Goal: Information Seeking & Learning: Check status

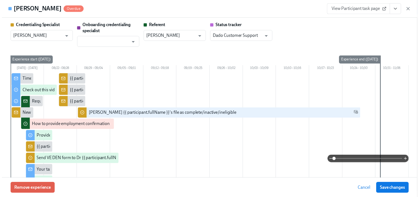
scroll to position [352, 0]
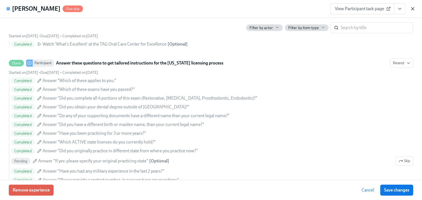
click at [413, 6] on icon "button" at bounding box center [412, 8] width 5 height 5
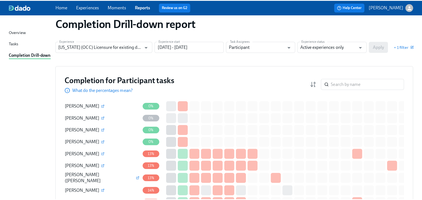
scroll to position [0, 0]
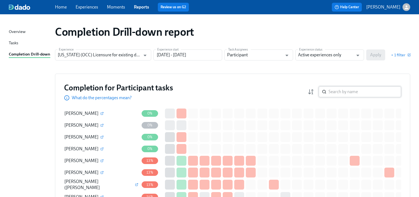
click at [344, 96] on input "search" at bounding box center [365, 91] width 73 height 11
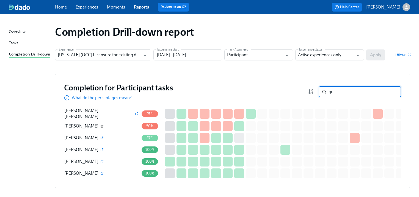
type input "gu"
click at [101, 125] on icon "button" at bounding box center [102, 126] width 2 height 2
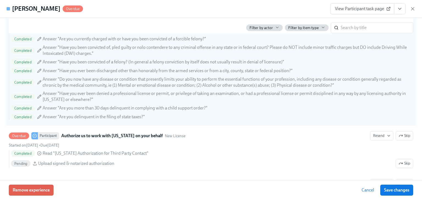
scroll to position [770, 0]
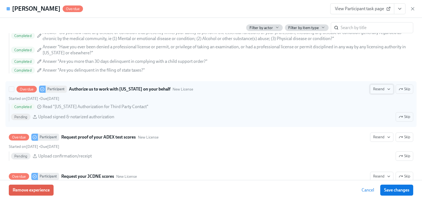
click at [378, 87] on span "Resend" at bounding box center [381, 89] width 17 height 5
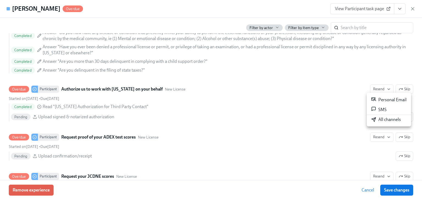
click at [383, 97] on div "Personal Email" at bounding box center [388, 100] width 35 height 7
click at [377, 135] on div at bounding box center [211, 100] width 422 height 200
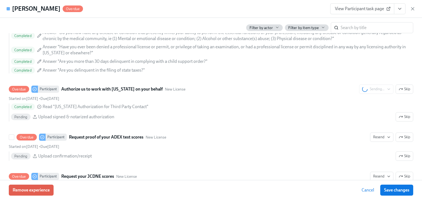
click at [377, 135] on span "Resend" at bounding box center [381, 137] width 17 height 5
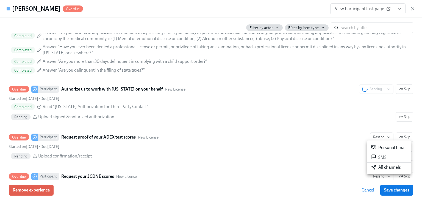
click at [381, 146] on div "Personal Email" at bounding box center [388, 148] width 35 height 7
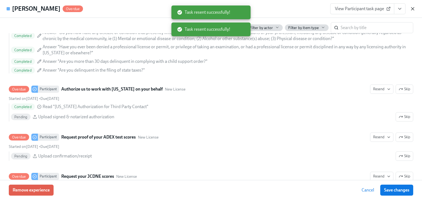
click at [411, 8] on icon "button" at bounding box center [412, 8] width 5 height 5
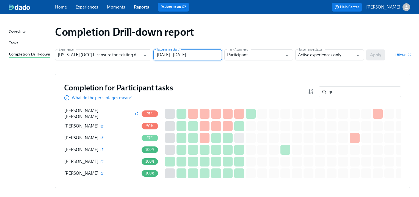
click at [194, 55] on input "[DATE] - [DATE]" at bounding box center [187, 54] width 69 height 11
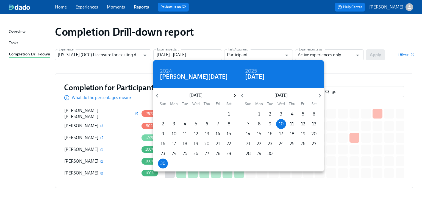
click at [234, 93] on icon "button" at bounding box center [234, 95] width 7 height 7
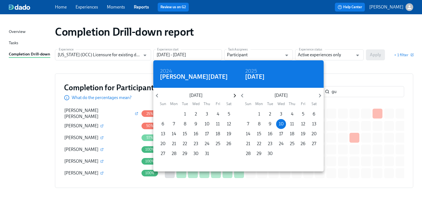
click at [234, 93] on icon "button" at bounding box center [234, 95] width 7 height 7
click at [234, 96] on icon "button" at bounding box center [234, 95] width 7 height 7
click at [357, 47] on div at bounding box center [211, 100] width 422 height 200
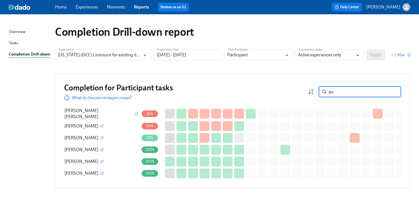
drag, startPoint x: 341, startPoint y: 89, endPoint x: 279, endPoint y: 102, distance: 62.9
click at [279, 102] on div "Completion for Participant tasks What do the percentages mean? gu ​ Completion …" at bounding box center [232, 131] width 355 height 115
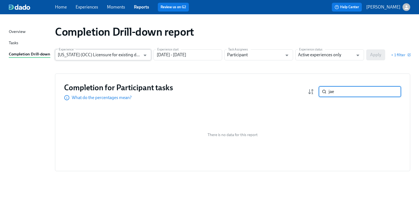
type input "jae"
click at [136, 54] on input "[US_STATE] (OCC) Licensure for existing doctors" at bounding box center [99, 54] width 83 height 11
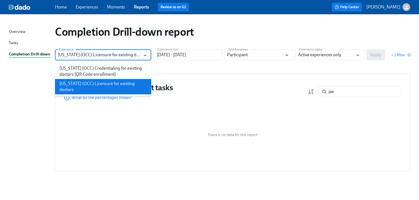
click at [136, 54] on input "[US_STATE] (OCC) Licensure for existing doctors" at bounding box center [99, 54] width 83 height 11
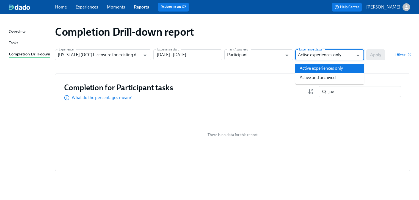
click at [307, 56] on input "Active experiences only" at bounding box center [325, 54] width 55 height 11
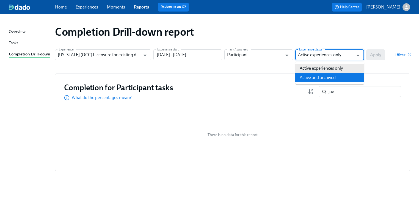
click at [309, 77] on li "Active and archived" at bounding box center [329, 77] width 69 height 9
type input "Active and archived"
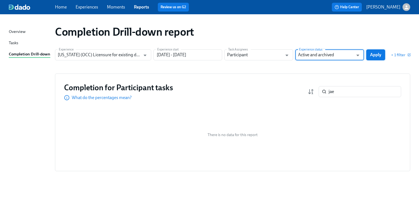
click at [372, 56] on span "Apply" at bounding box center [375, 54] width 11 height 5
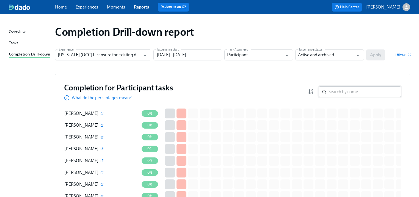
click at [350, 92] on input "search" at bounding box center [365, 91] width 73 height 11
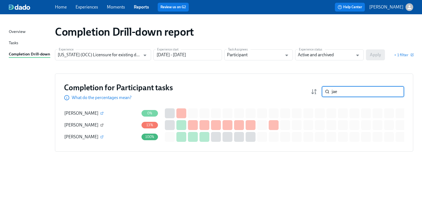
type input "jae"
click at [100, 125] on icon "button" at bounding box center [101, 125] width 3 height 3
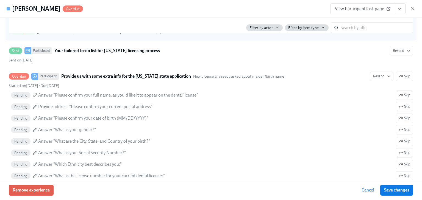
scroll to position [506, 0]
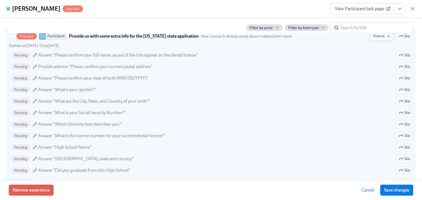
click at [379, 38] on span "Resend" at bounding box center [381, 36] width 17 height 5
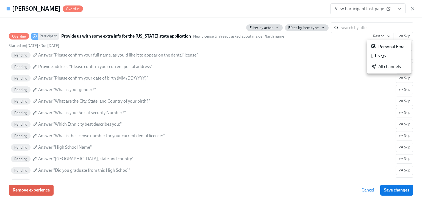
click at [385, 45] on div "Personal Email" at bounding box center [388, 47] width 35 height 7
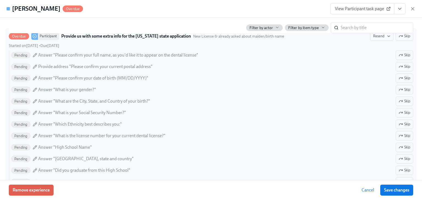
click at [329, 34] on div "Overdue Participant Provide us with some extra info for the [US_STATE] state ap…" at bounding box center [211, 36] width 405 height 9
click at [14, 34] on input "Overdue Participant Provide us with some extra info for the [US_STATE] state ap…" at bounding box center [11, 36] width 5 height 5
checkbox input "true"
